Goal: Check status: Check status

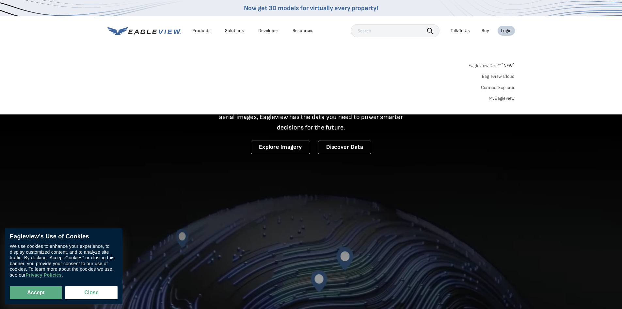
click at [509, 101] on link "MyEagleview" at bounding box center [502, 98] width 26 height 6
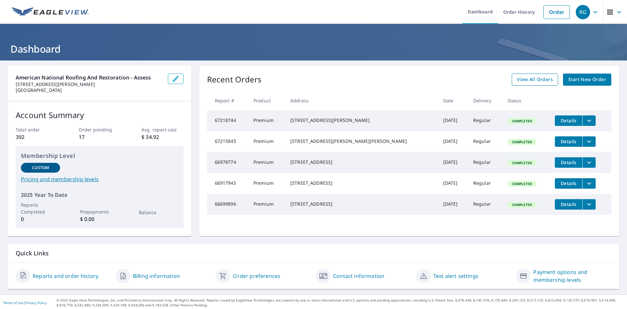
click at [539, 81] on span "View All Orders" at bounding box center [535, 79] width 36 height 8
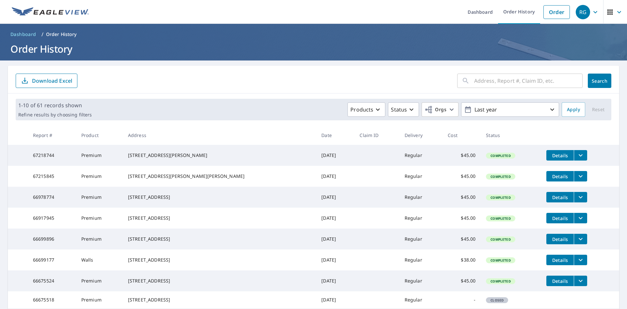
click at [501, 80] on input "text" at bounding box center [528, 81] width 108 height 18
paste input "[STREET_ADDRESS]"
type input "[STREET_ADDRESS]"
click button "Search" at bounding box center [600, 80] width 24 height 14
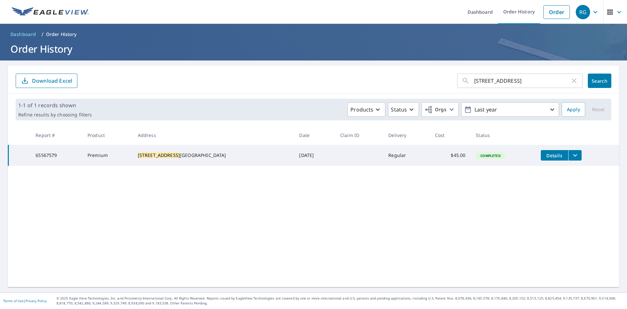
click at [571, 153] on icon "filesDropdownBtn-65567579" at bounding box center [575, 155] width 8 height 8
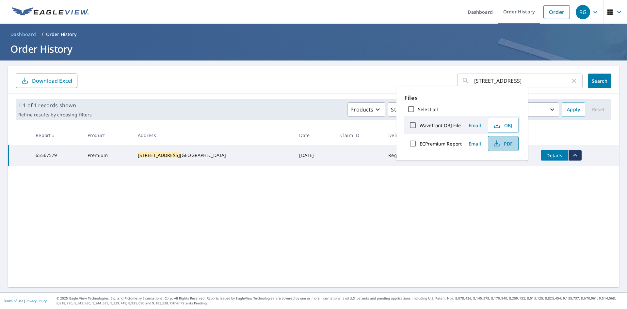
click at [500, 144] on icon "button" at bounding box center [497, 143] width 8 height 8
click at [550, 84] on input "[STREET_ADDRESS]" at bounding box center [522, 81] width 96 height 18
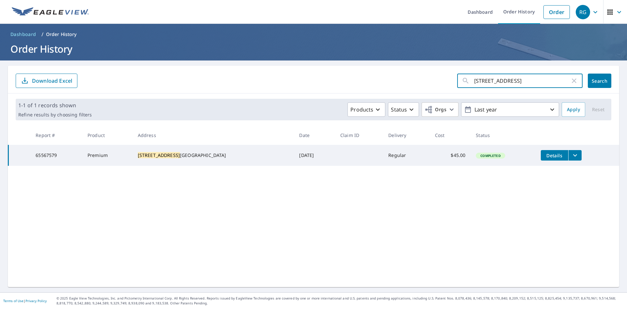
click at [574, 84] on div "[STREET_ADDRESS] ​" at bounding box center [519, 80] width 125 height 14
click at [571, 80] on icon "button" at bounding box center [574, 81] width 8 height 8
click at [514, 81] on input "text" at bounding box center [528, 81] width 108 height 18
paste input "[STREET_ADDRESS] • Arligton, [GEOGRAPHIC_DATA]"
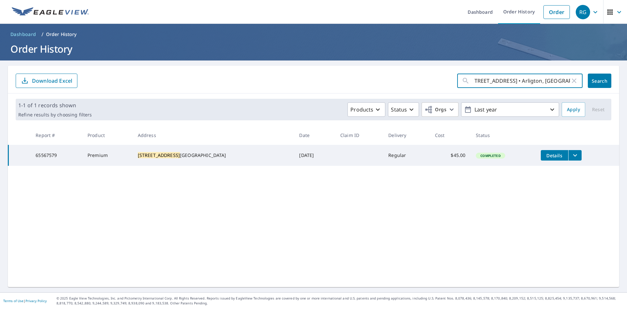
drag, startPoint x: 519, startPoint y: 81, endPoint x: 583, endPoint y: 80, distance: 64.0
click at [583, 80] on div "[STREET_ADDRESS] • Arligton, [GEOGRAPHIC_DATA] ​ Search" at bounding box center [534, 80] width 154 height 14
type input "[STREET_ADDRESS] •"
click button "Search" at bounding box center [600, 80] width 24 height 14
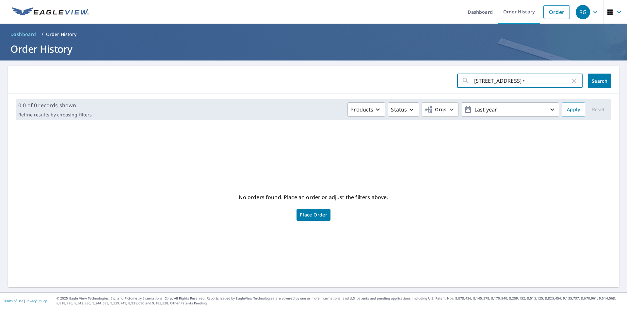
drag, startPoint x: 521, startPoint y: 80, endPoint x: 531, endPoint y: 81, distance: 9.8
click at [531, 81] on input "[STREET_ADDRESS] •" at bounding box center [522, 81] width 96 height 18
drag, startPoint x: 485, startPoint y: 81, endPoint x: 540, endPoint y: 81, distance: 55.2
click at [540, 81] on input "[STREET_ADDRESS] •" at bounding box center [522, 81] width 96 height 18
type input "2401"
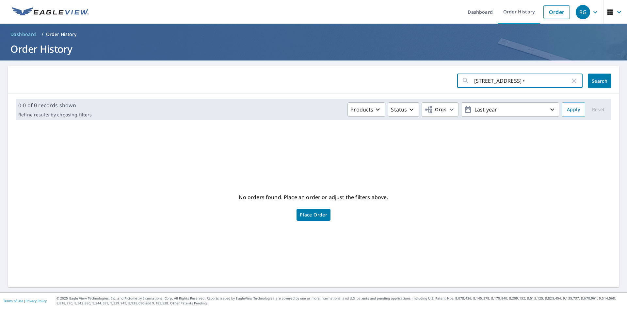
drag, startPoint x: 520, startPoint y: 82, endPoint x: 532, endPoint y: 83, distance: 11.8
click at [532, 83] on input "[STREET_ADDRESS] •" at bounding box center [522, 81] width 96 height 18
click at [575, 82] on div "2401 southcreast dr • ​" at bounding box center [519, 80] width 125 height 14
click at [570, 80] on icon "button" at bounding box center [574, 81] width 8 height 8
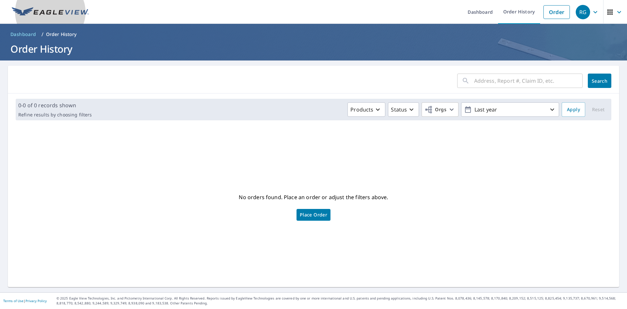
click at [40, 8] on img at bounding box center [50, 12] width 77 height 10
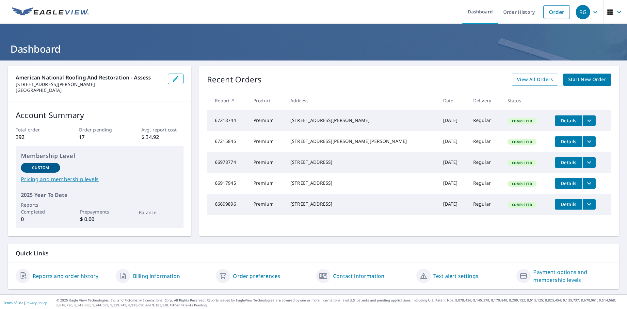
click at [572, 78] on span "Start New Order" at bounding box center [587, 79] width 38 height 8
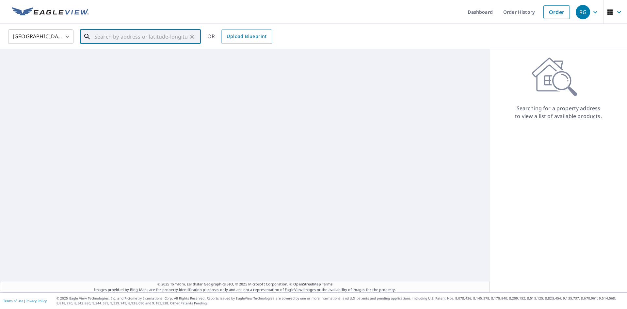
click at [145, 38] on input "text" at bounding box center [140, 36] width 93 height 18
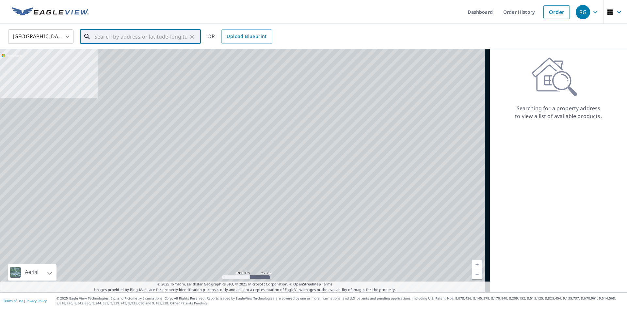
paste input "[STREET_ADDRESS] • Arligton, [GEOGRAPHIC_DATA]"
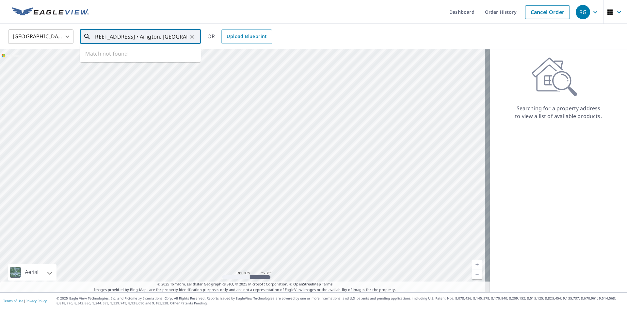
scroll to position [0, 7]
drag, startPoint x: 162, startPoint y: 36, endPoint x: 202, endPoint y: 37, distance: 40.5
click at [202, 37] on div "United States US ​ 2401 southcreast dr • Arligton, TX 76016 ​ Match not found O…" at bounding box center [311, 36] width 616 height 15
type input "2401 southcreast dr • Arligton"
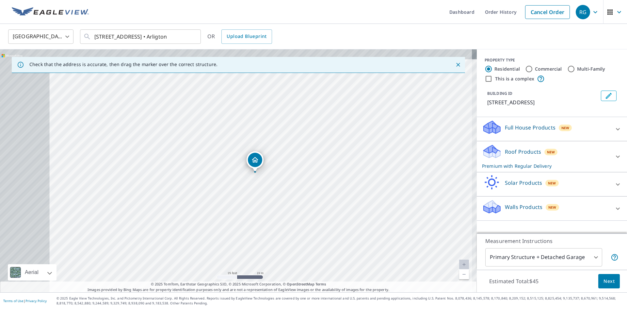
drag, startPoint x: 175, startPoint y: 174, endPoint x: 194, endPoint y: 176, distance: 19.0
click at [194, 176] on div "2401 Clearwood Dr Arlington, TX 76014" at bounding box center [238, 170] width 477 height 243
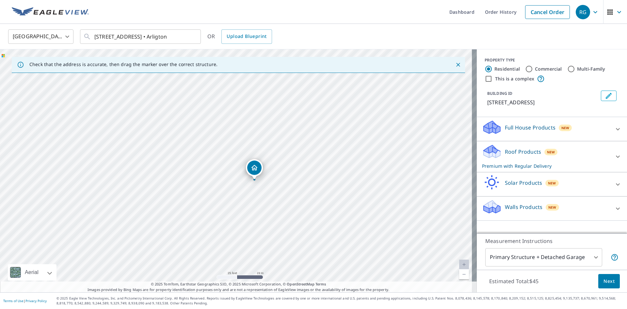
drag, startPoint x: 263, startPoint y: 174, endPoint x: 263, endPoint y: 182, distance: 7.9
click at [263, 182] on div "2401 Clearwood Dr Arlington, TX 76014" at bounding box center [238, 170] width 477 height 243
